Goal: Check status: Check status

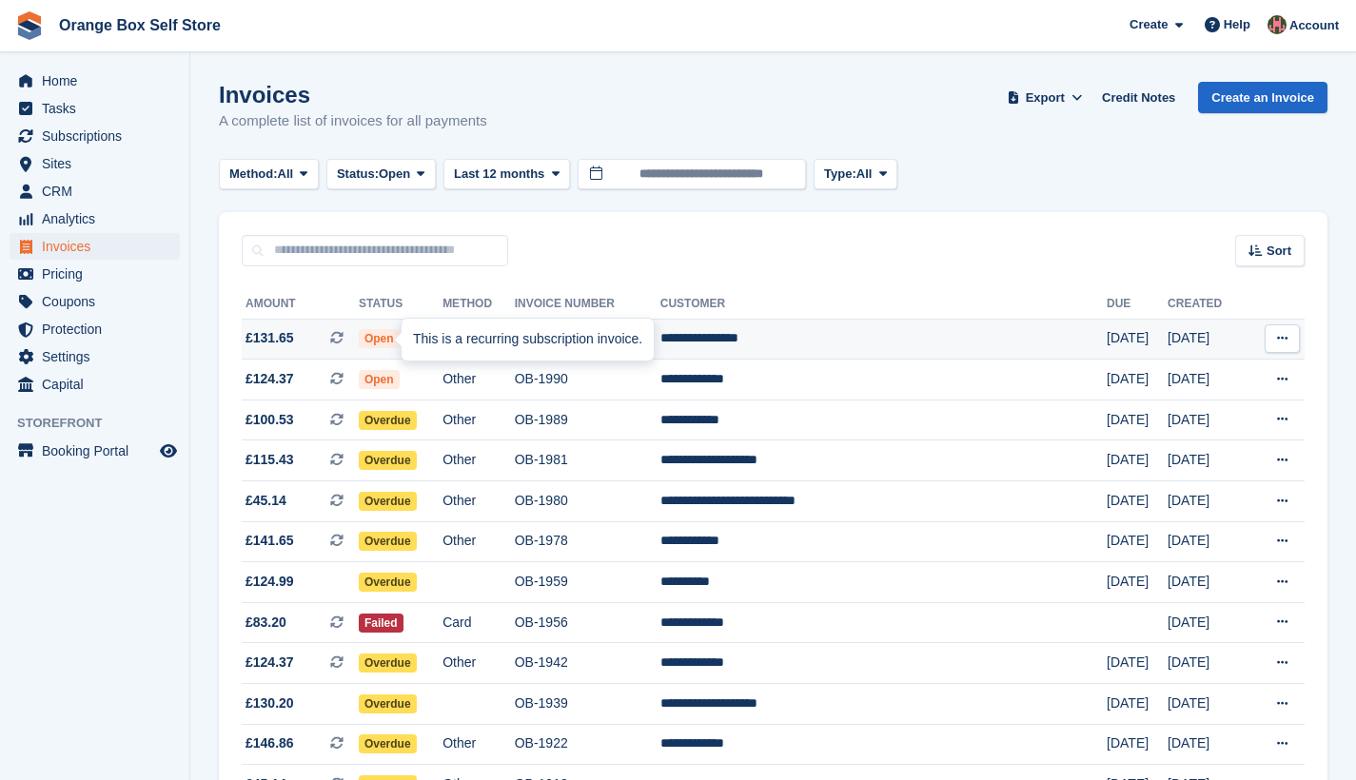
click at [359, 342] on span at bounding box center [344, 337] width 29 height 15
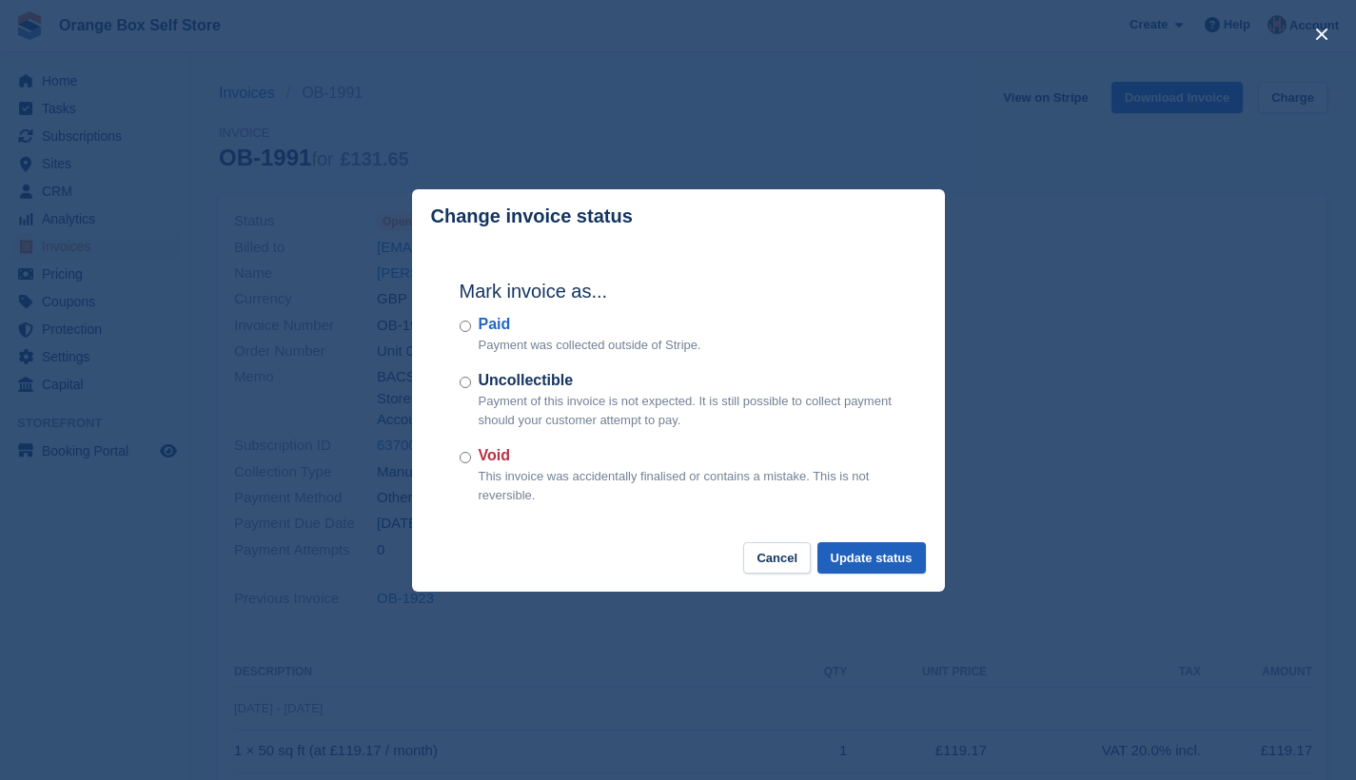
click at [867, 560] on button "Update status" at bounding box center [871, 557] width 108 height 31
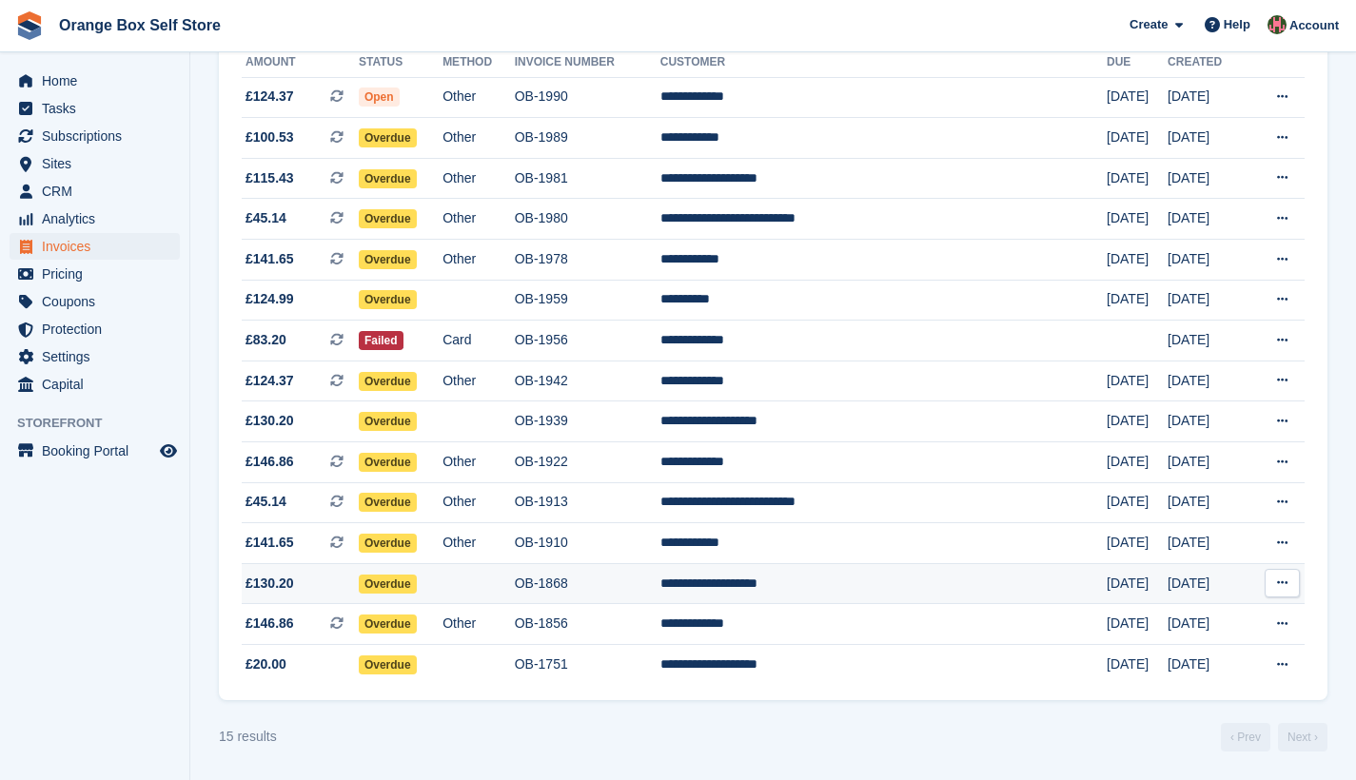
scroll to position [124, 0]
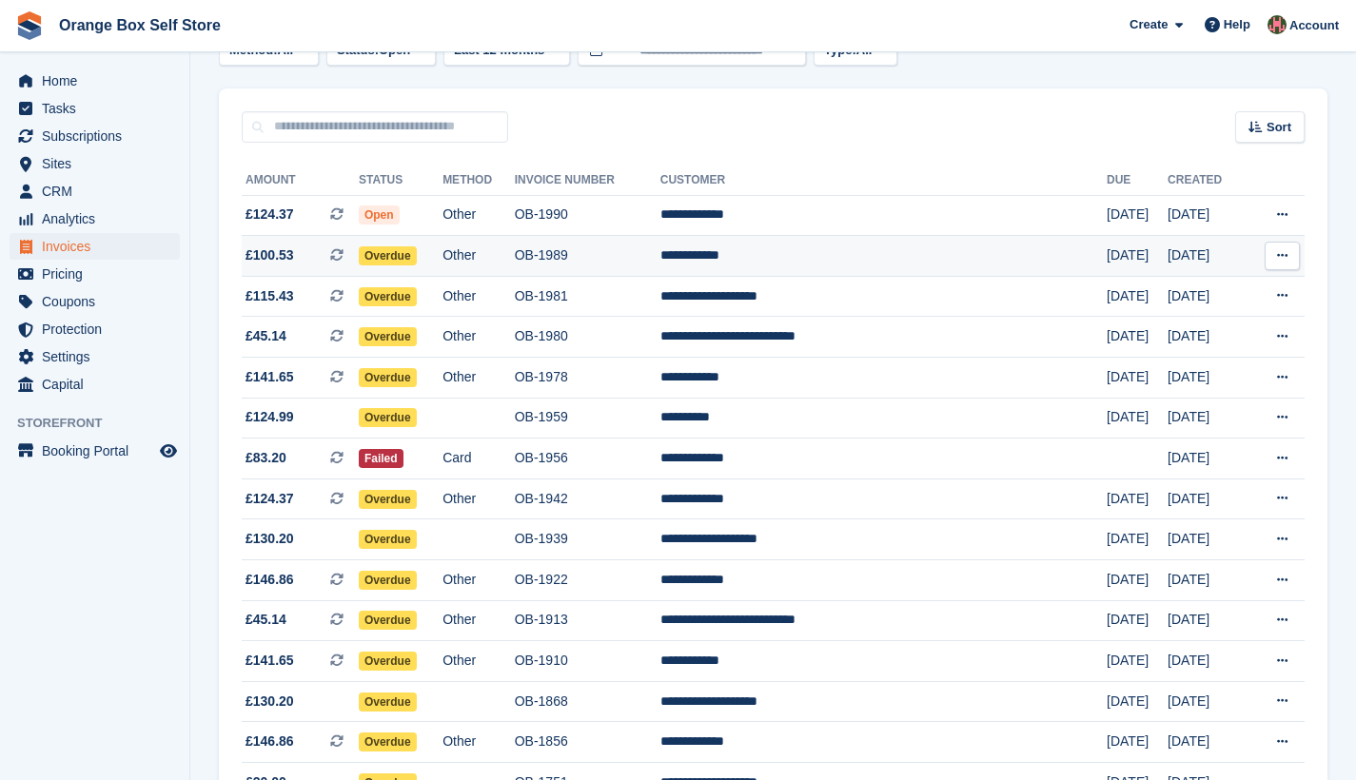
click at [354, 257] on span "£100.53 This is a recurring subscription invoice." at bounding box center [300, 256] width 117 height 20
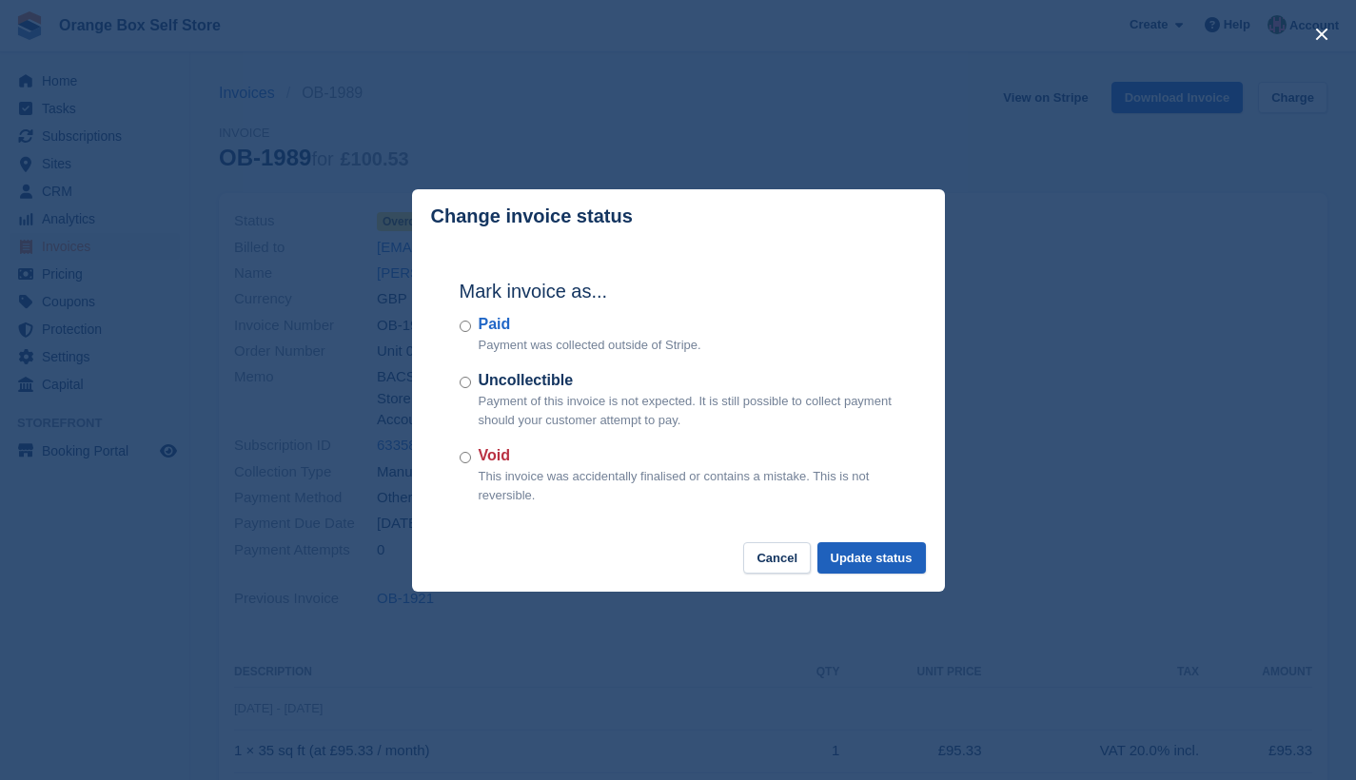
click at [867, 560] on button "Update status" at bounding box center [871, 557] width 108 height 31
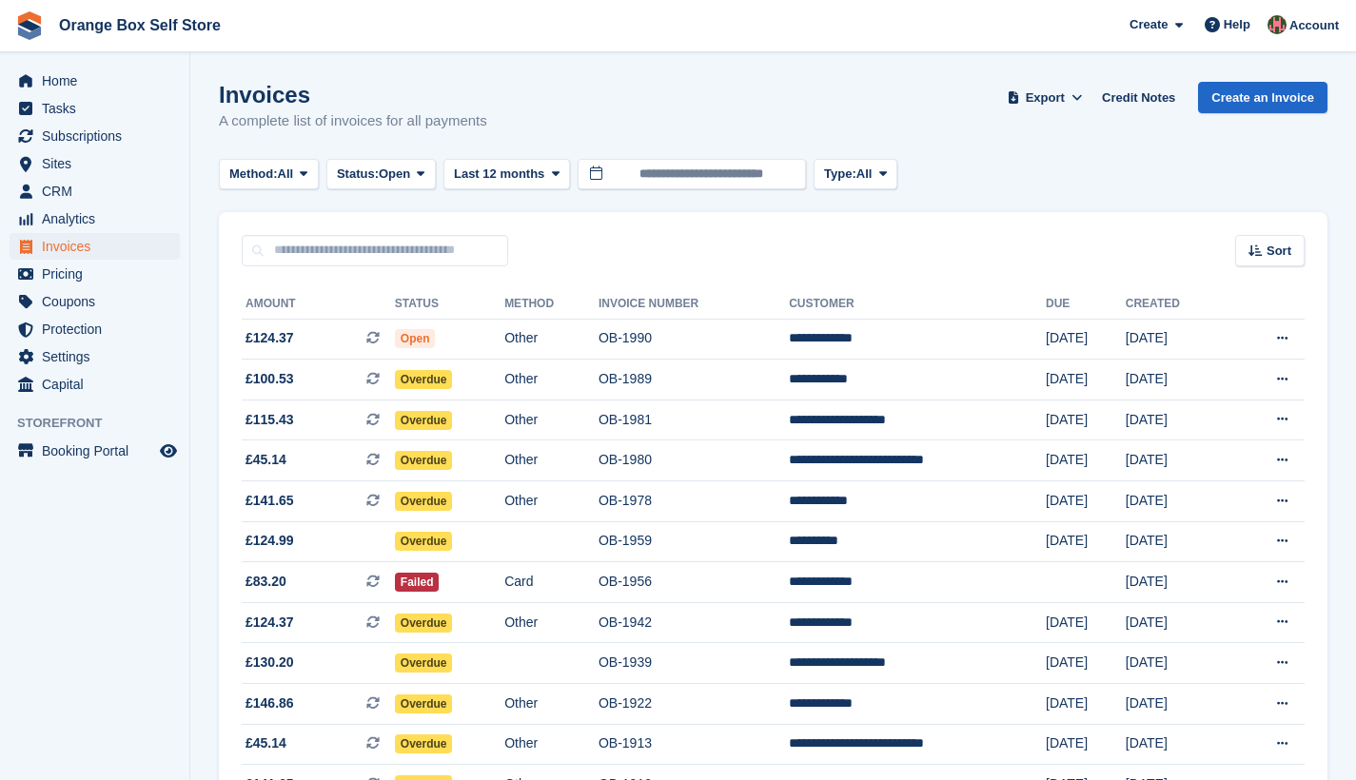
scroll to position [124, 0]
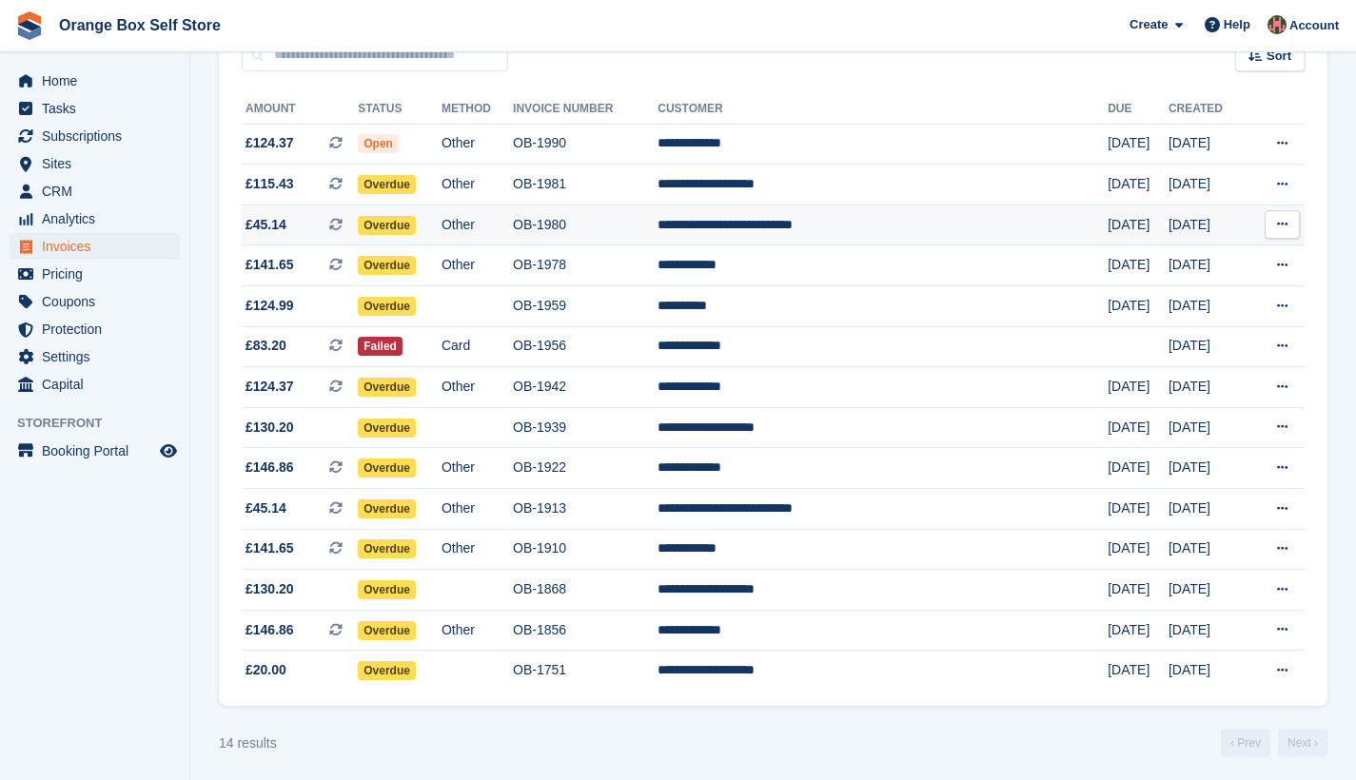
scroll to position [164, 0]
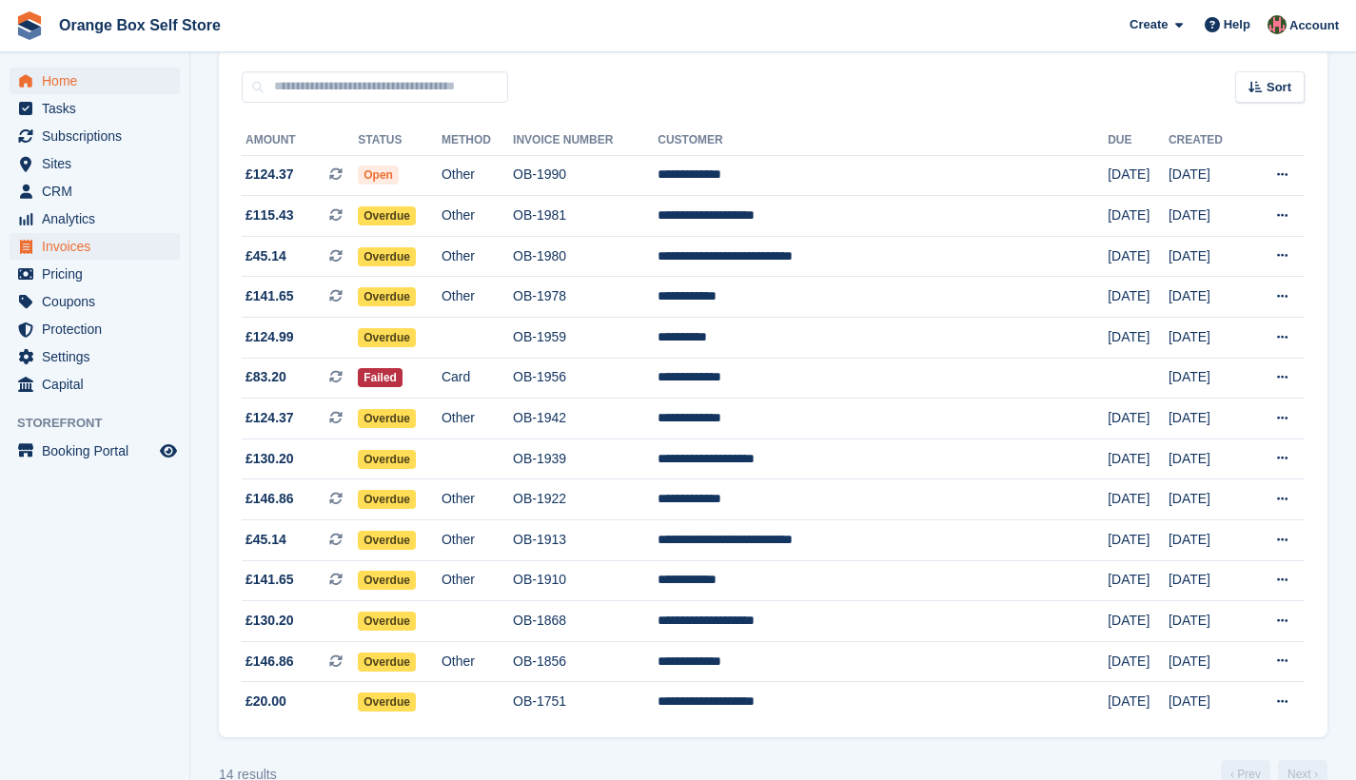
click at [58, 83] on span "Home" at bounding box center [99, 81] width 114 height 27
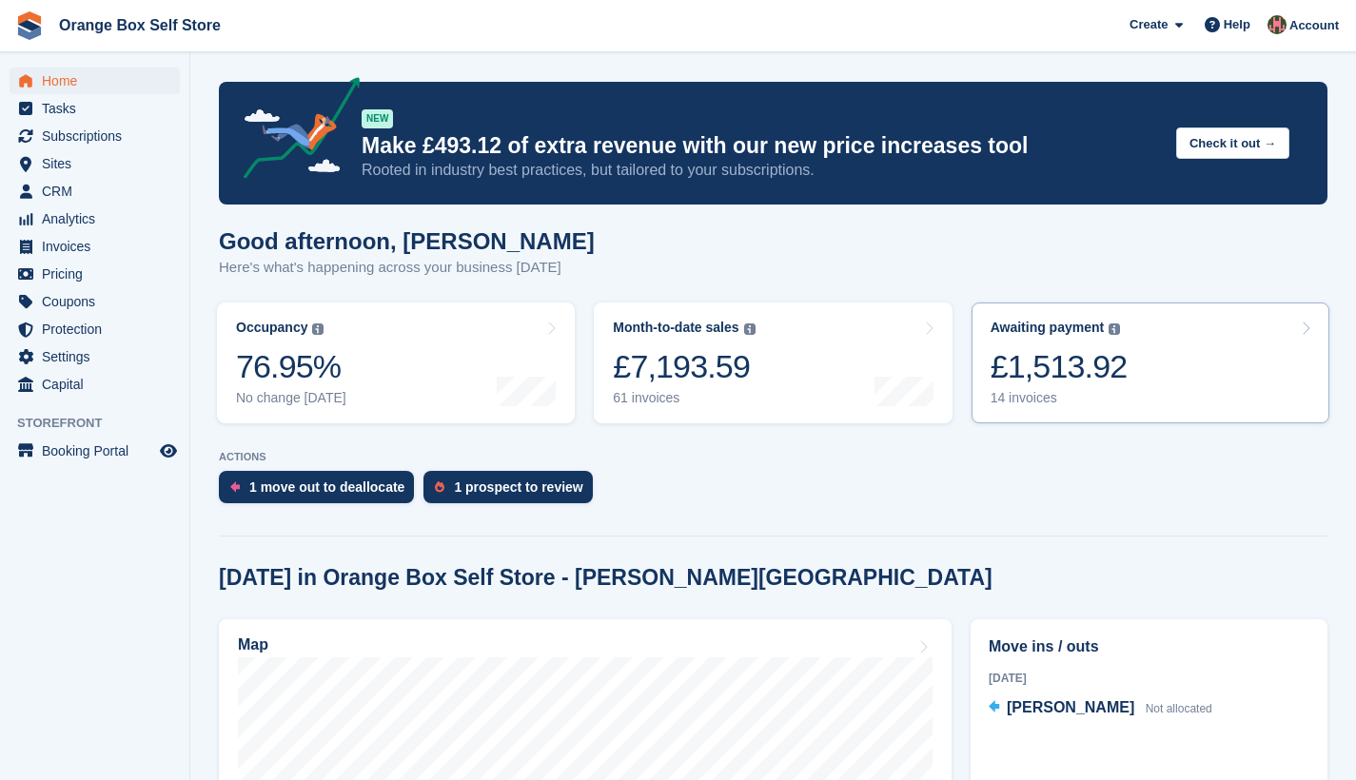
click at [1115, 378] on div "£1,513.92" at bounding box center [1059, 366] width 137 height 39
